Goal: Task Accomplishment & Management: Manage account settings

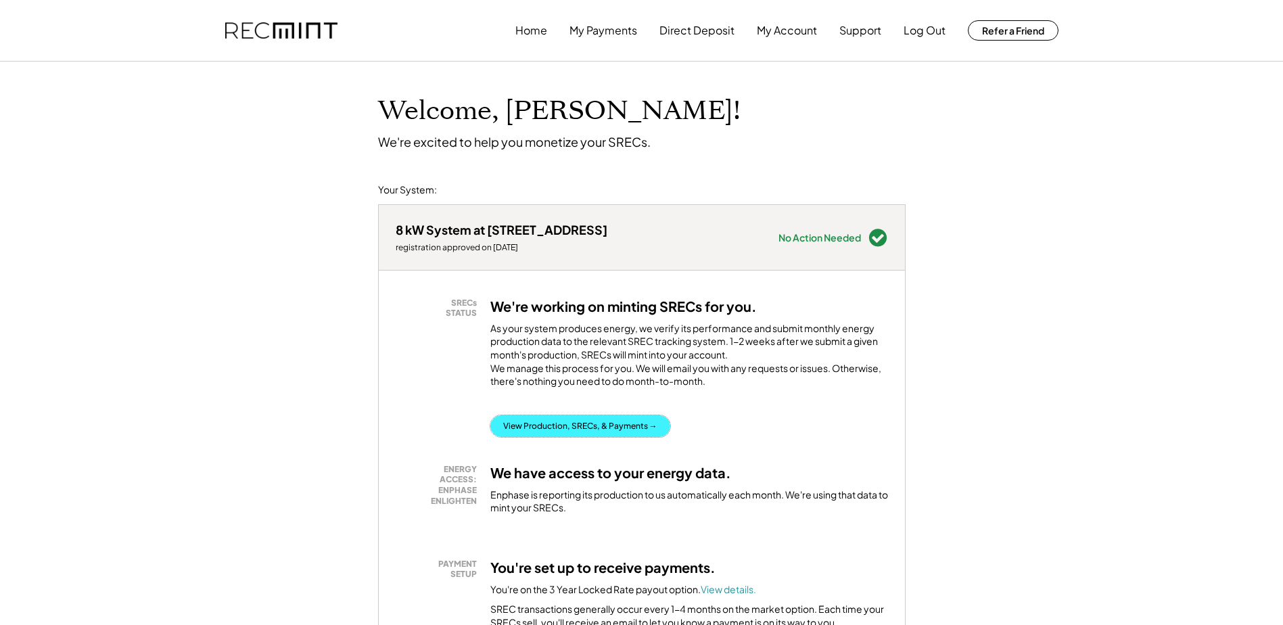
click at [583, 437] on button "View Production, SRECs, & Payments →" at bounding box center [581, 426] width 180 height 22
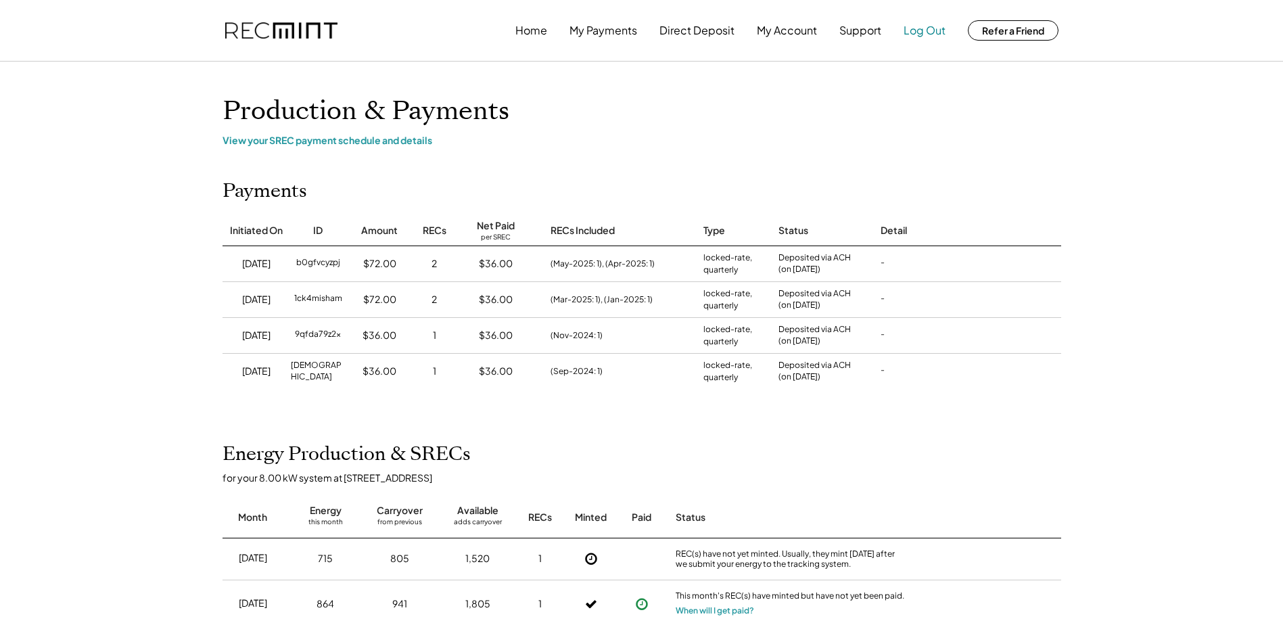
click at [929, 30] on button "Log Out" at bounding box center [925, 30] width 42 height 27
